Goal: Check status: Check status

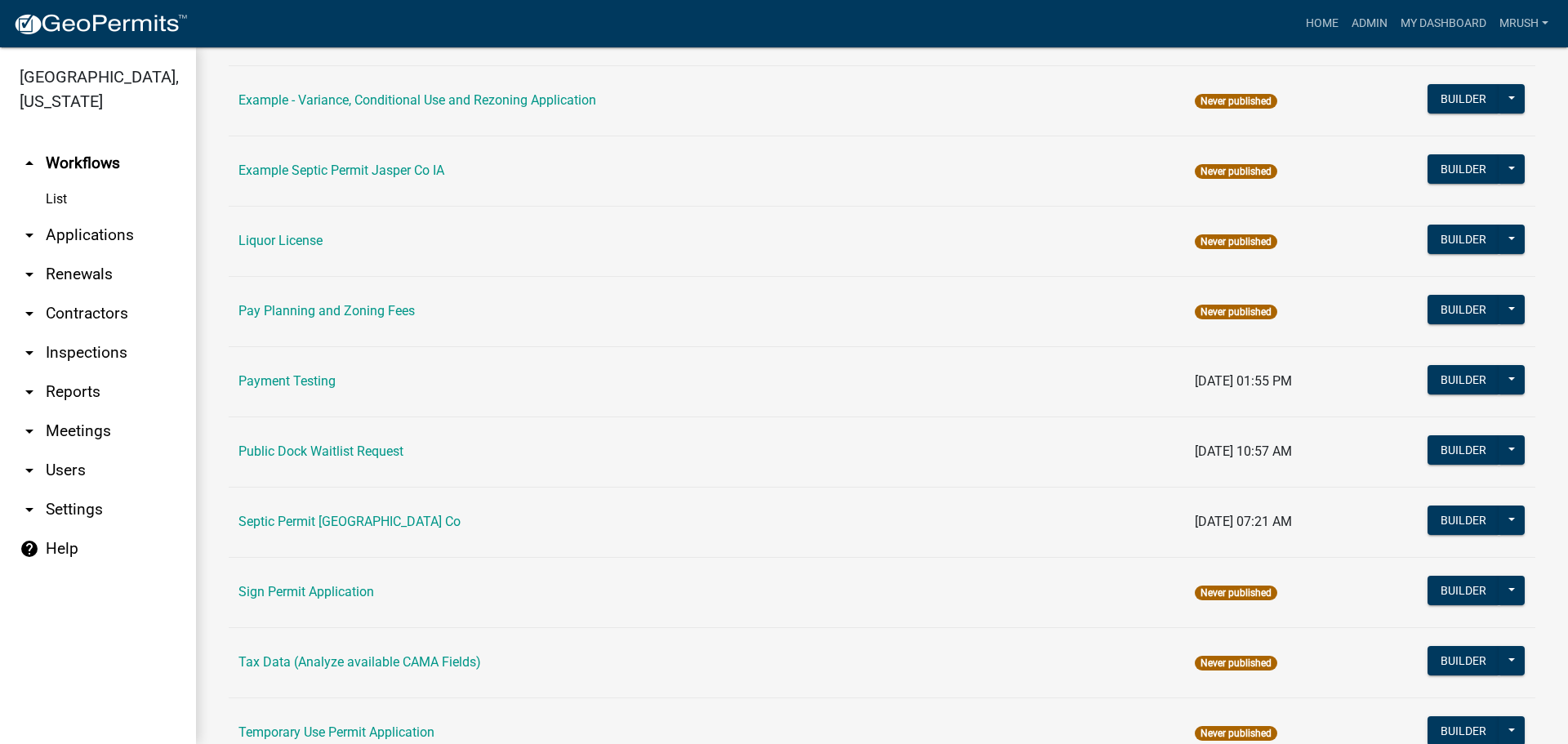
scroll to position [778, 0]
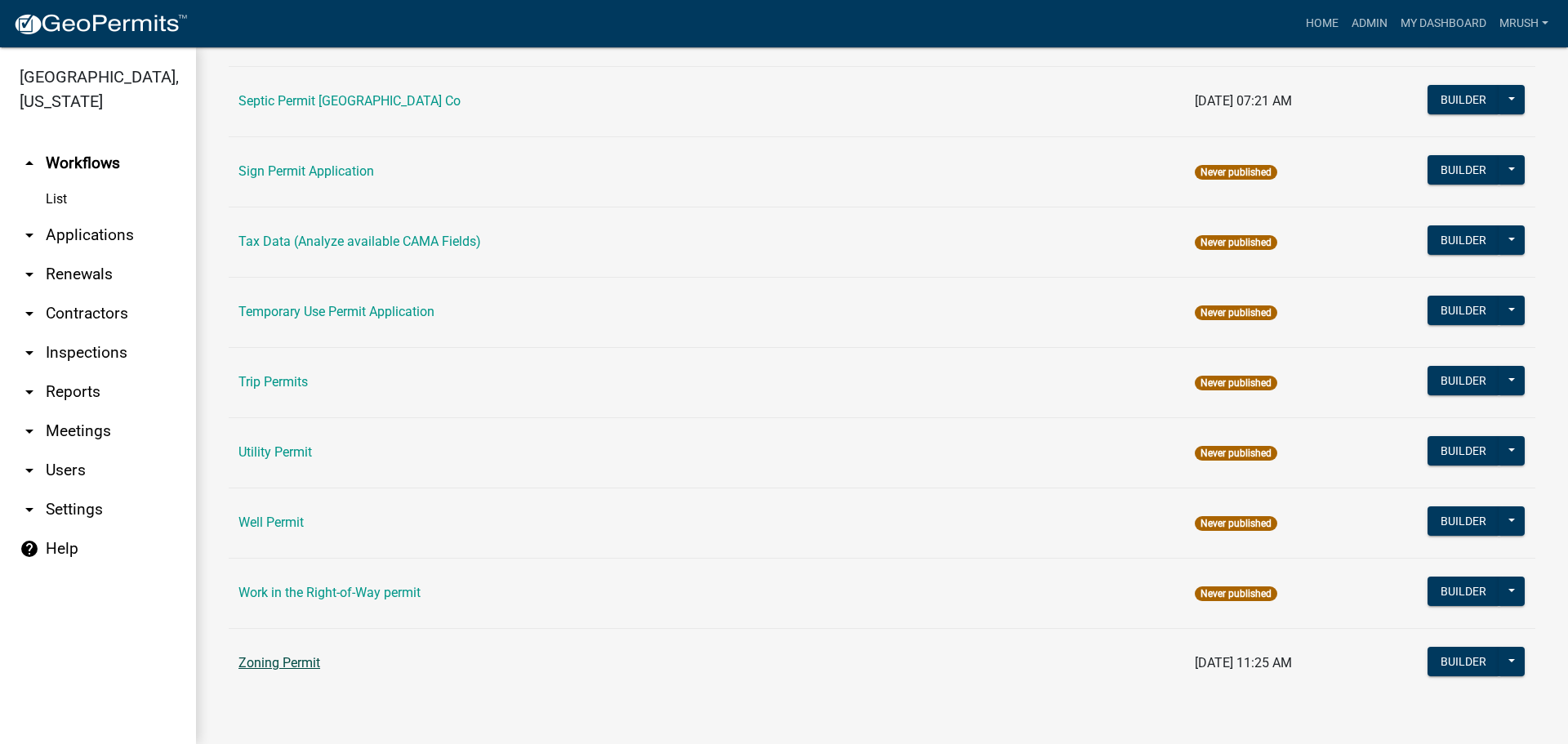
click at [294, 658] on link "Zoning Permit" at bounding box center [279, 663] width 81 height 16
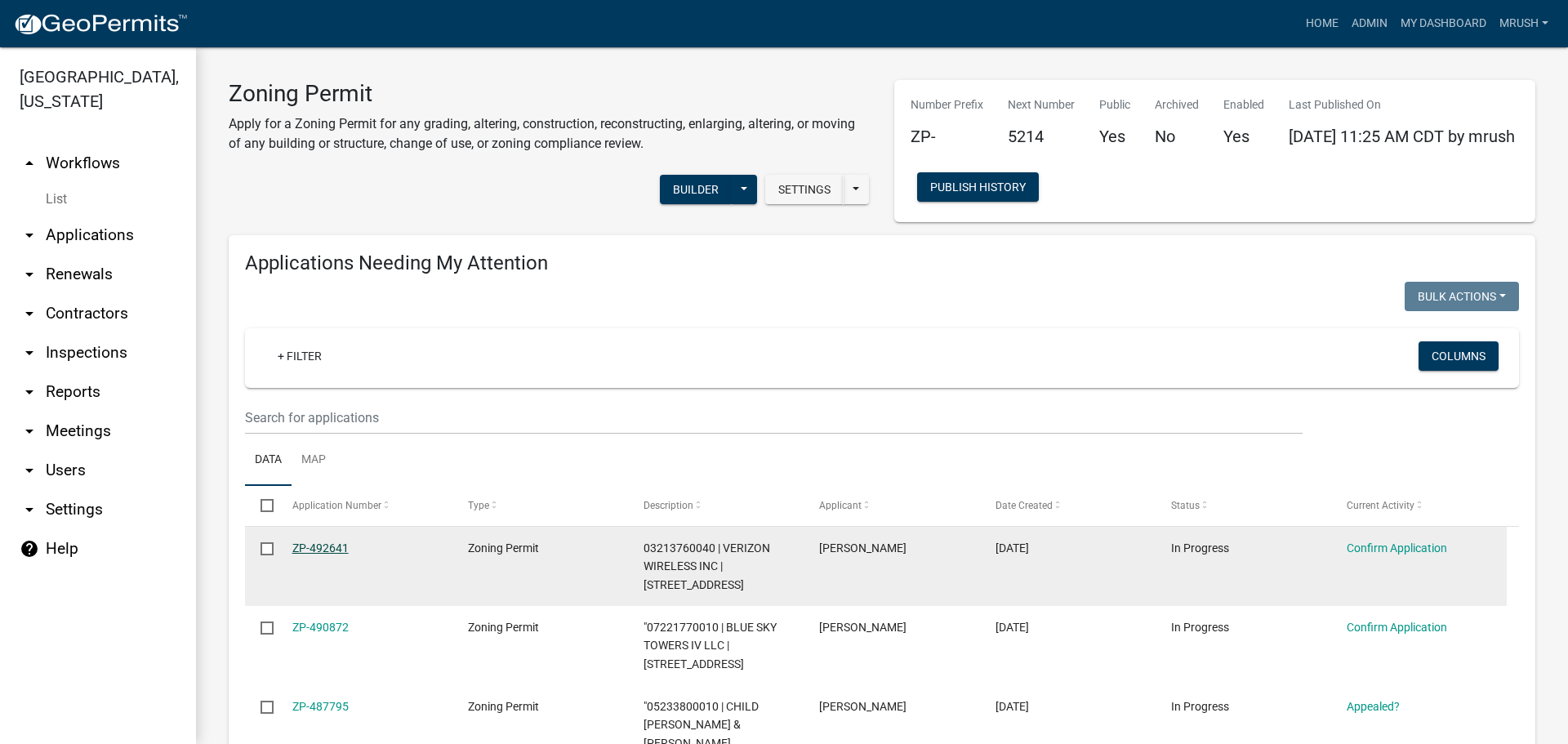
click at [317, 549] on link "ZP-492641" at bounding box center [320, 548] width 56 height 13
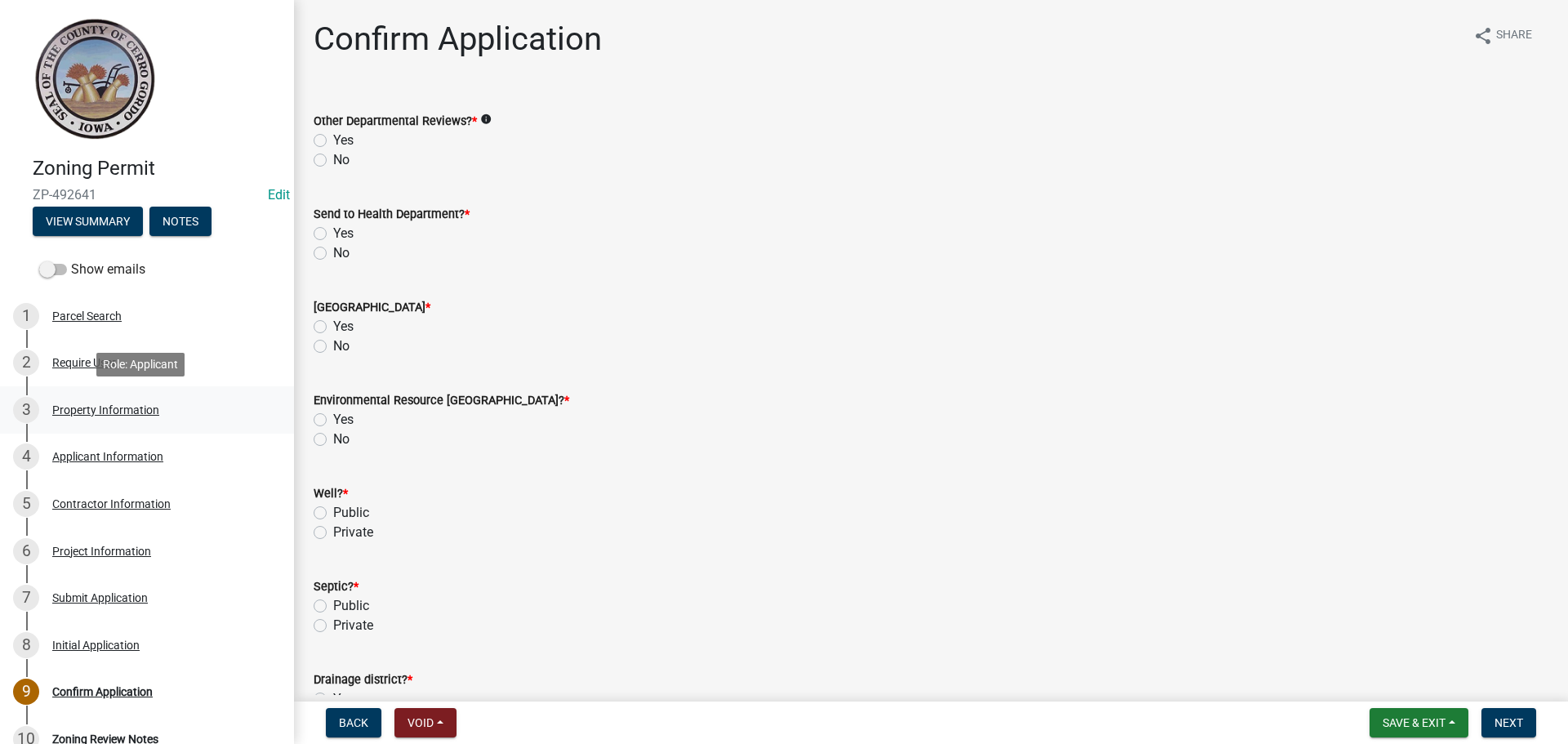
click at [109, 412] on div "Property Information" at bounding box center [106, 410] width 107 height 11
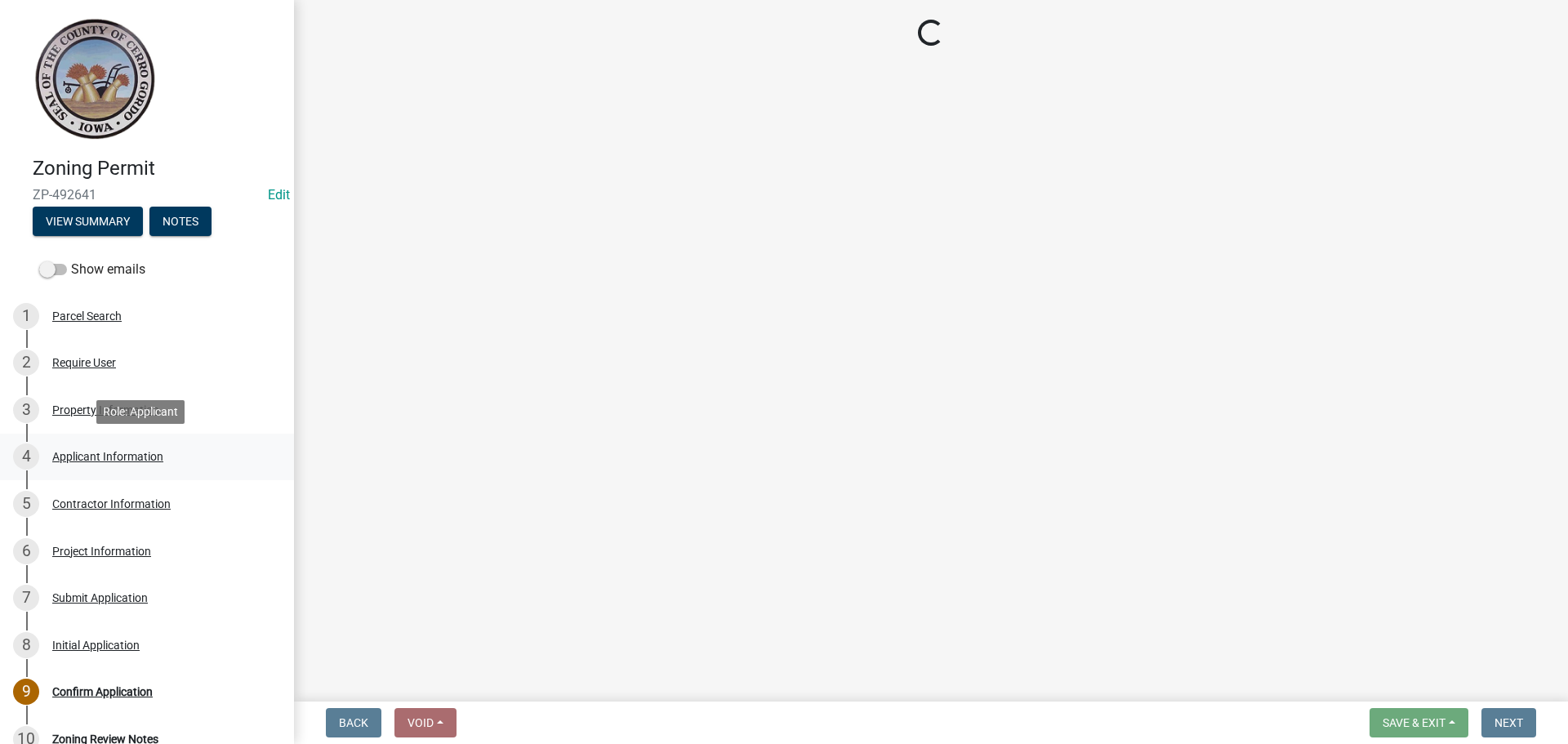
click at [115, 453] on div "Applicant Information" at bounding box center [108, 456] width 111 height 11
select select "7a5a2478-5b3b-459e-a372-388ca56f6284"
